Goal: Navigation & Orientation: Find specific page/section

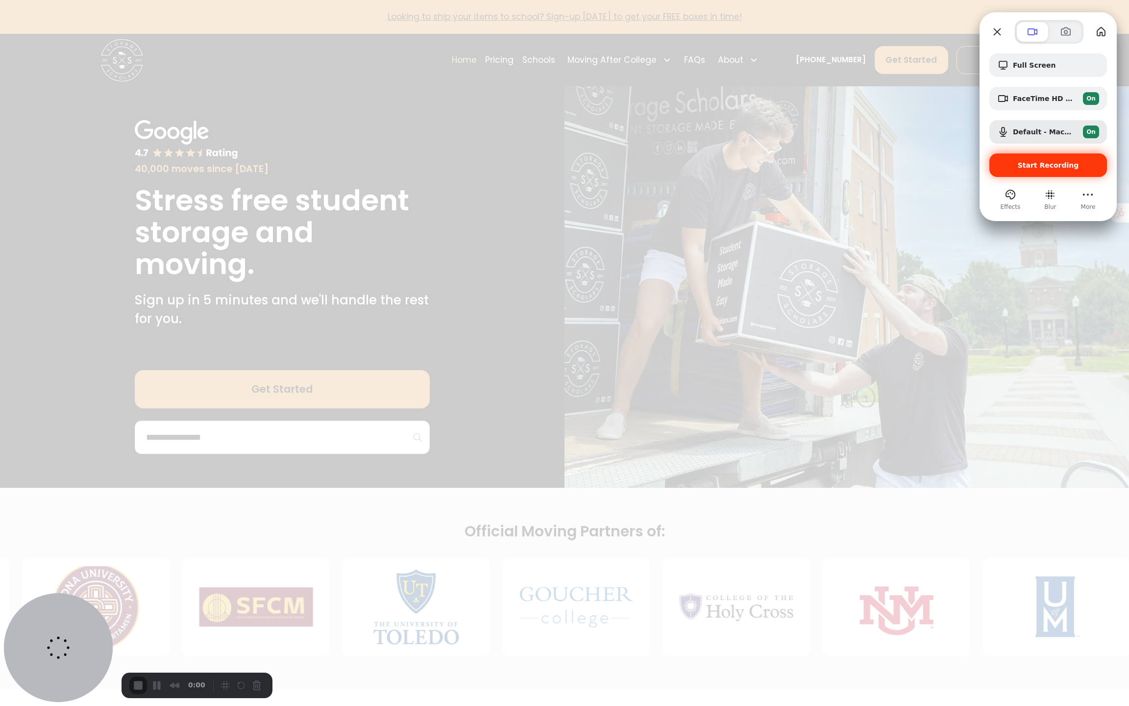
click at [1044, 171] on div "Start Recording" at bounding box center [1049, 165] width 118 height 24
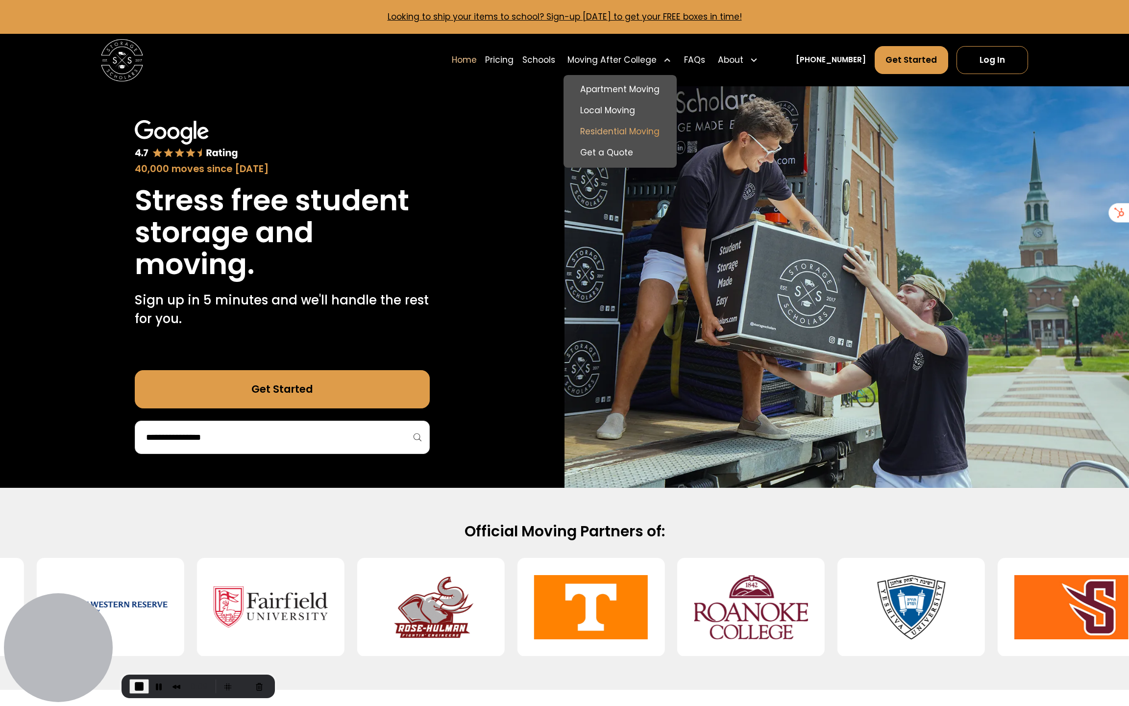
click at [645, 132] on link "Residential Moving" at bounding box center [620, 131] width 105 height 21
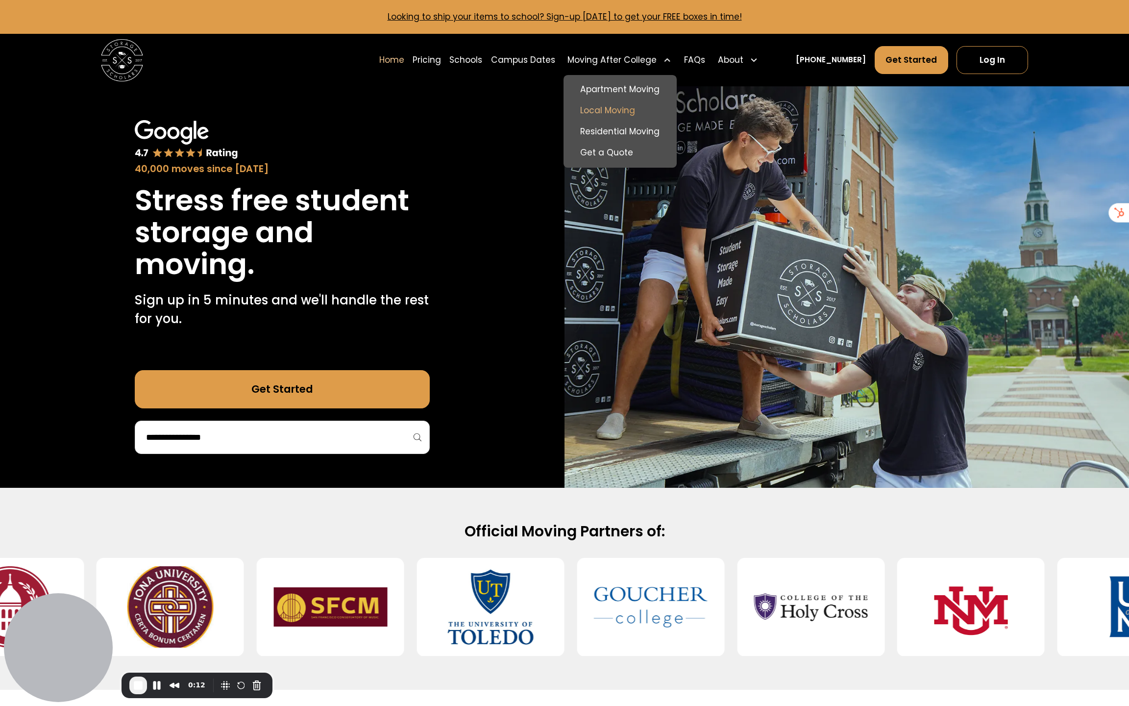
click at [651, 113] on link "Local Moving" at bounding box center [620, 110] width 105 height 21
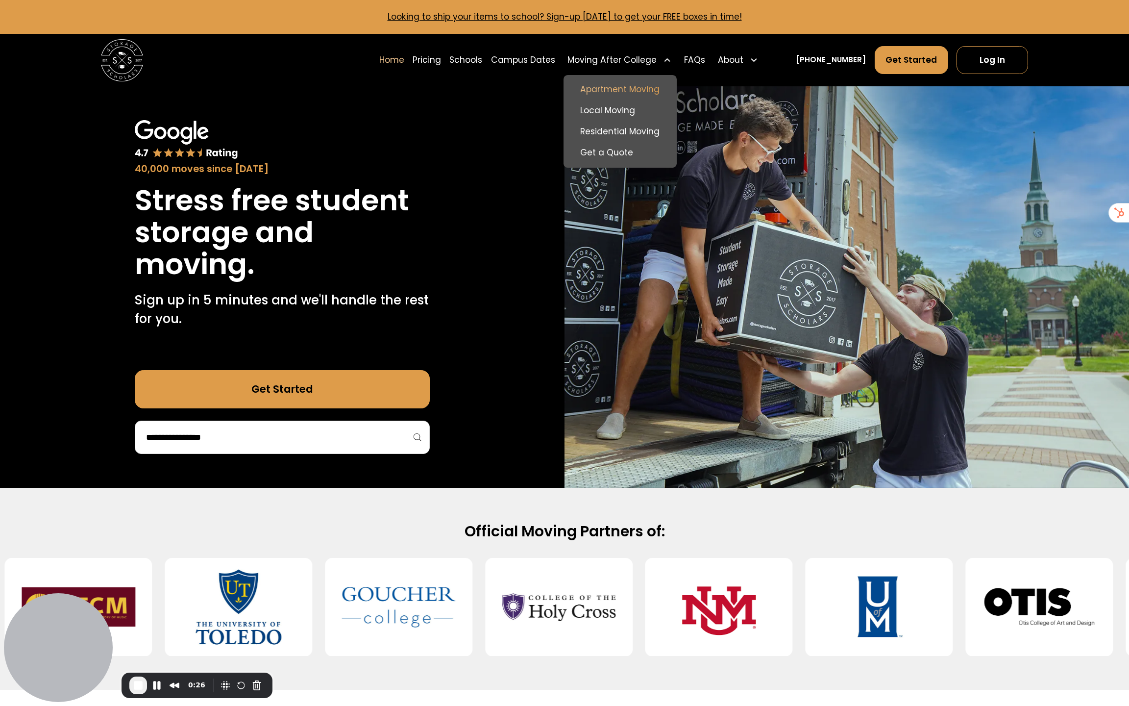
click at [640, 92] on link "Apartment Moving" at bounding box center [620, 89] width 105 height 21
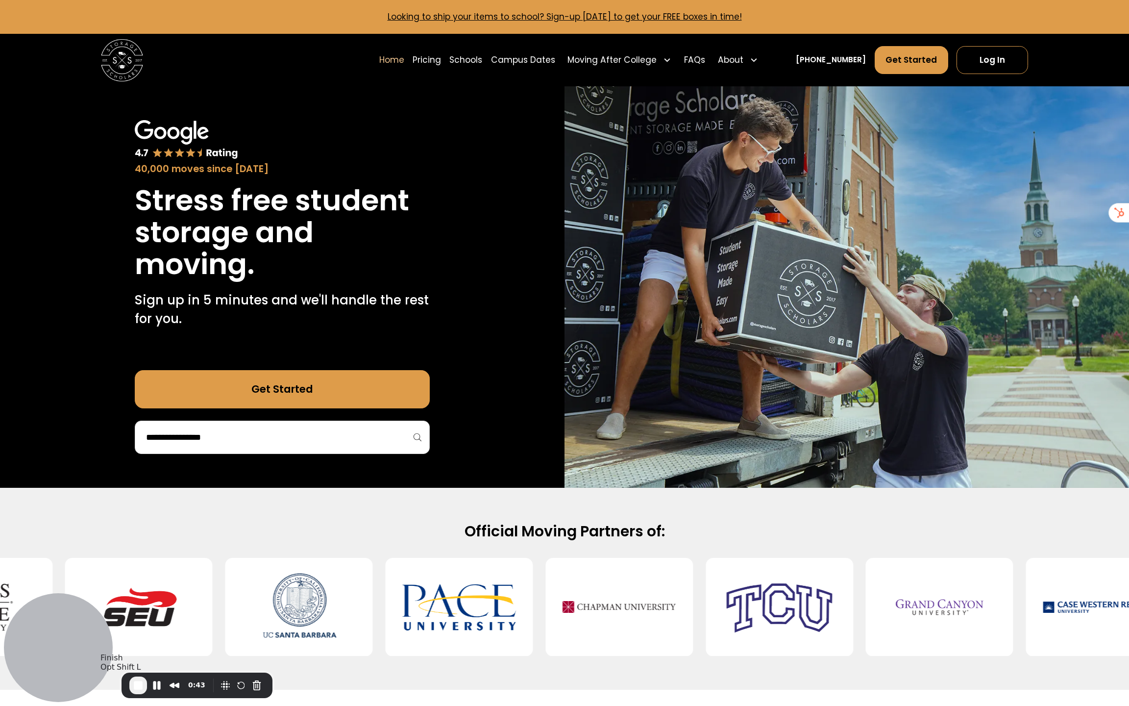
click at [138, 683] on span "End Recording" at bounding box center [138, 685] width 12 height 12
